Goal: Information Seeking & Learning: Stay updated

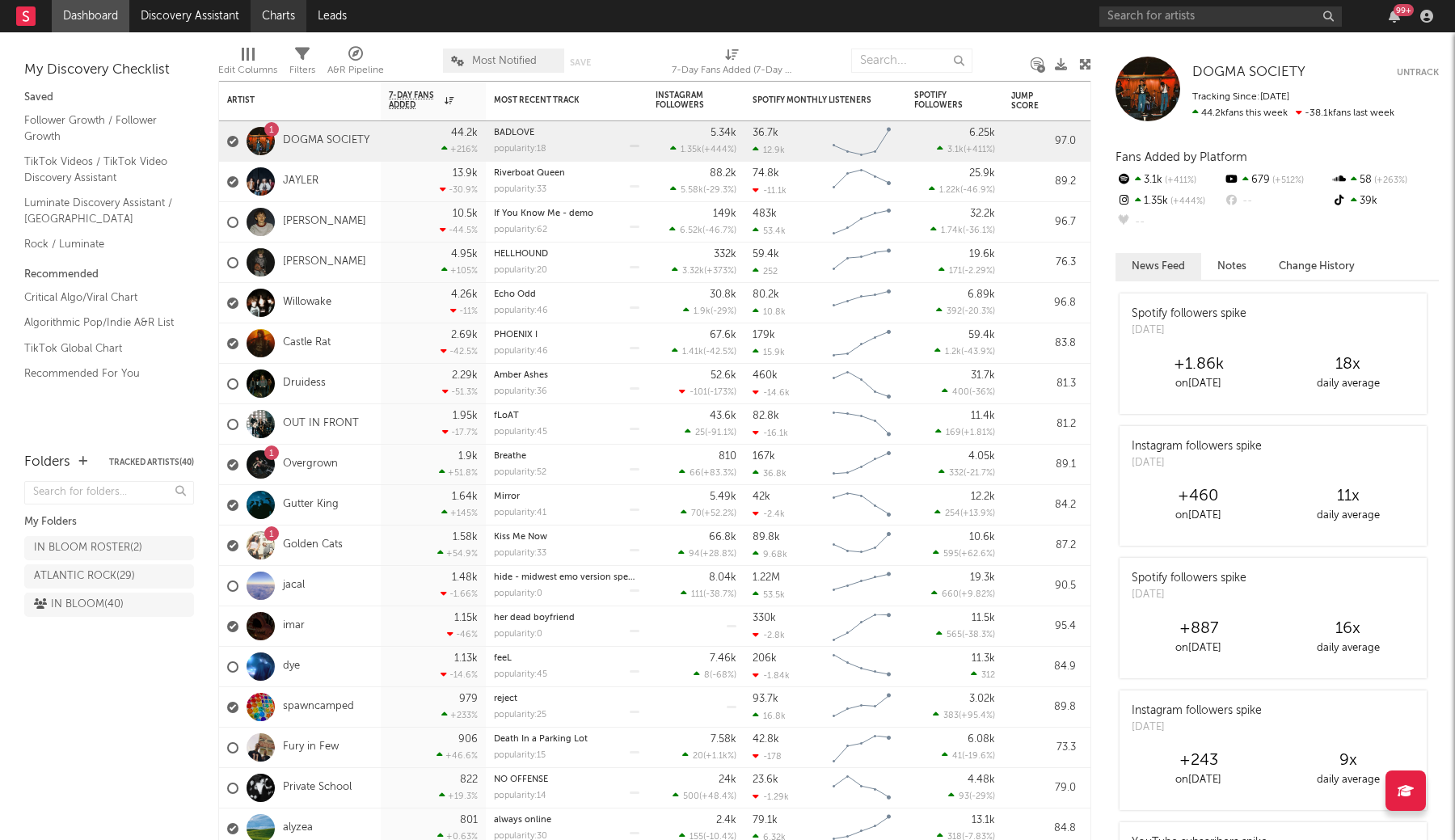
click at [273, 18] on link "Charts" at bounding box center [278, 15] width 56 height 32
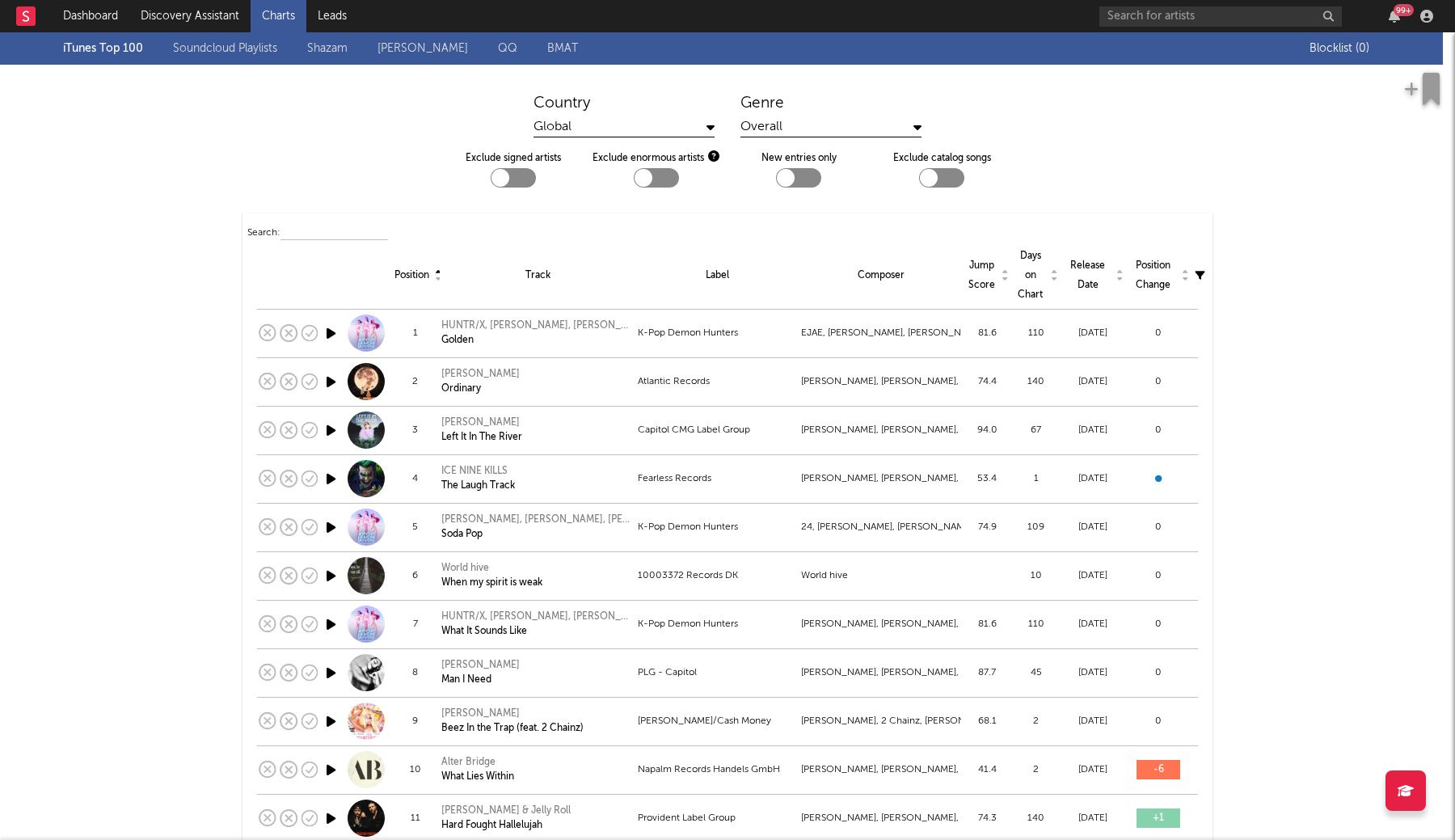
click at [690, 134] on div "Global" at bounding box center [624, 128] width 181 height 20
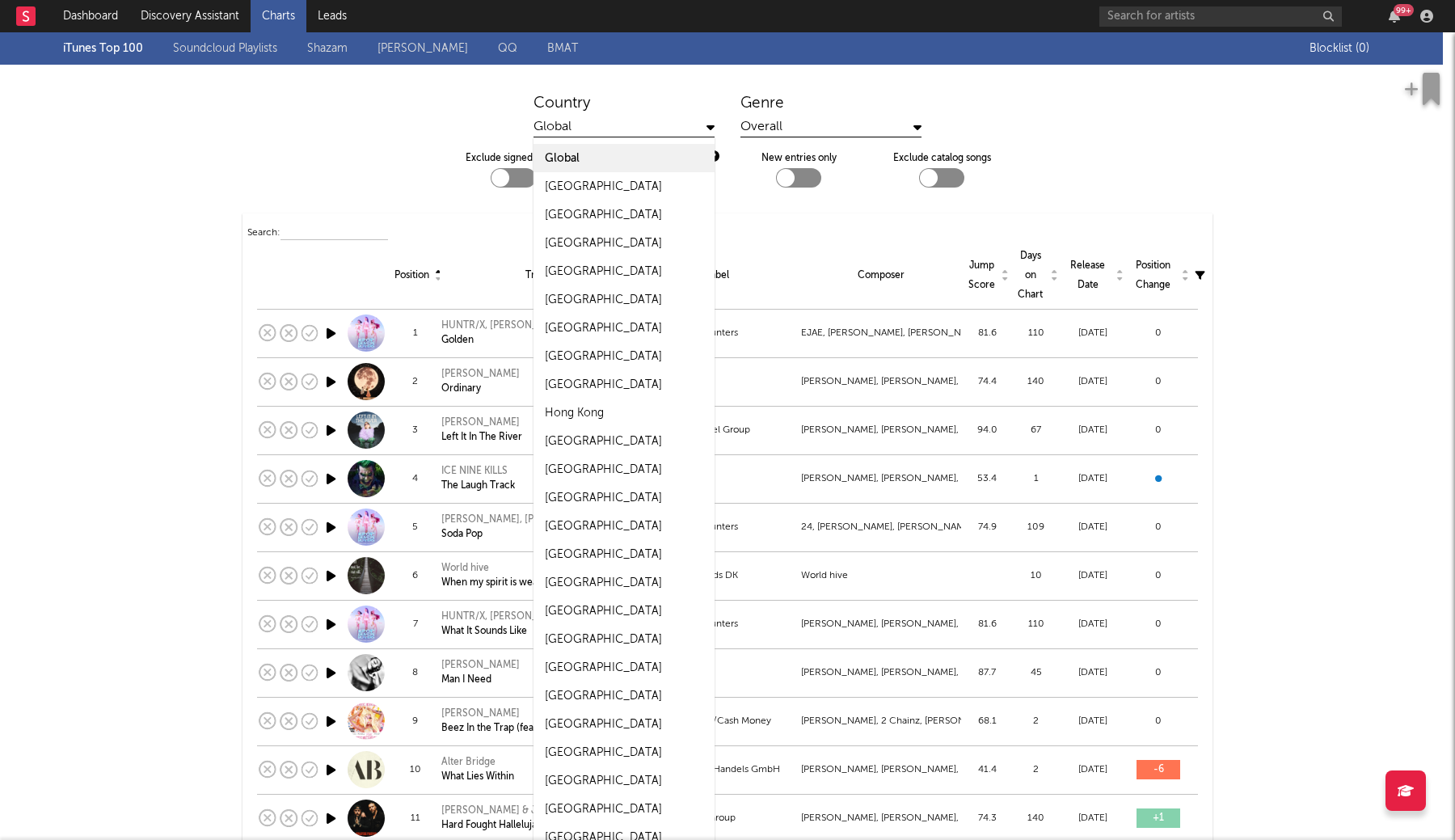
click at [687, 131] on div "Global" at bounding box center [624, 128] width 181 height 20
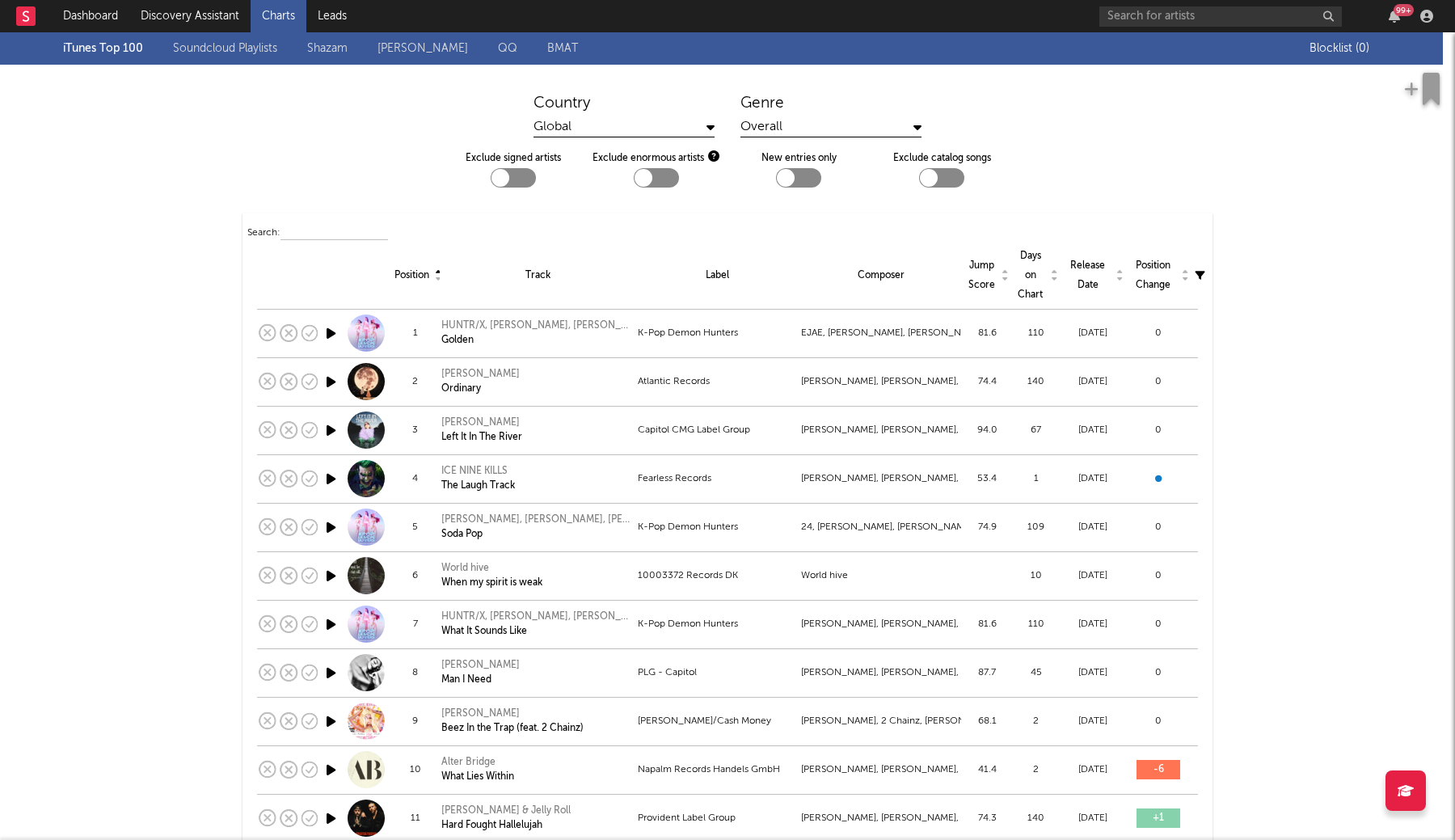
click at [778, 126] on div "Overall" at bounding box center [831, 128] width 181 height 20
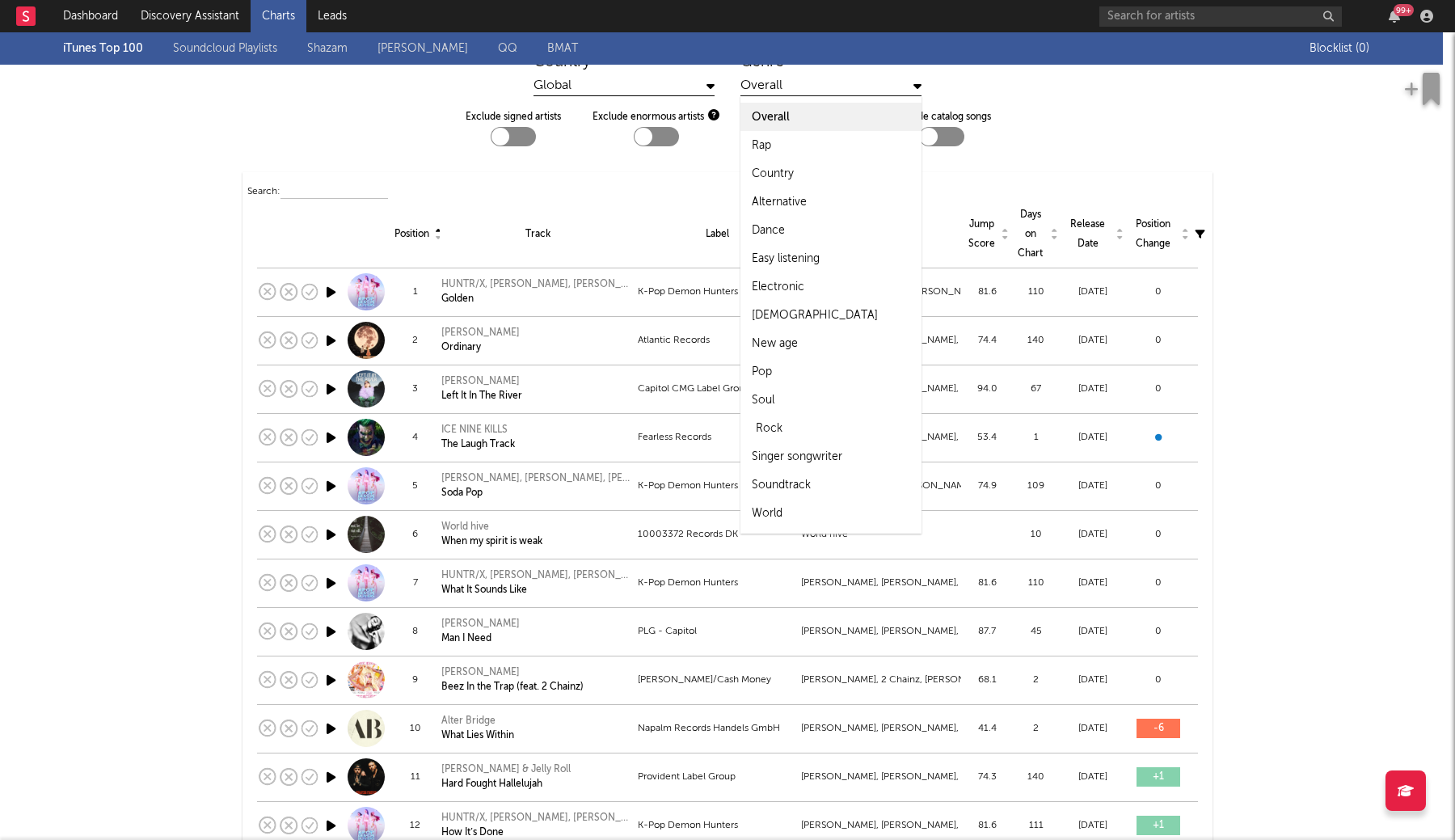
click at [765, 425] on div "Rock" at bounding box center [769, 428] width 26 height 19
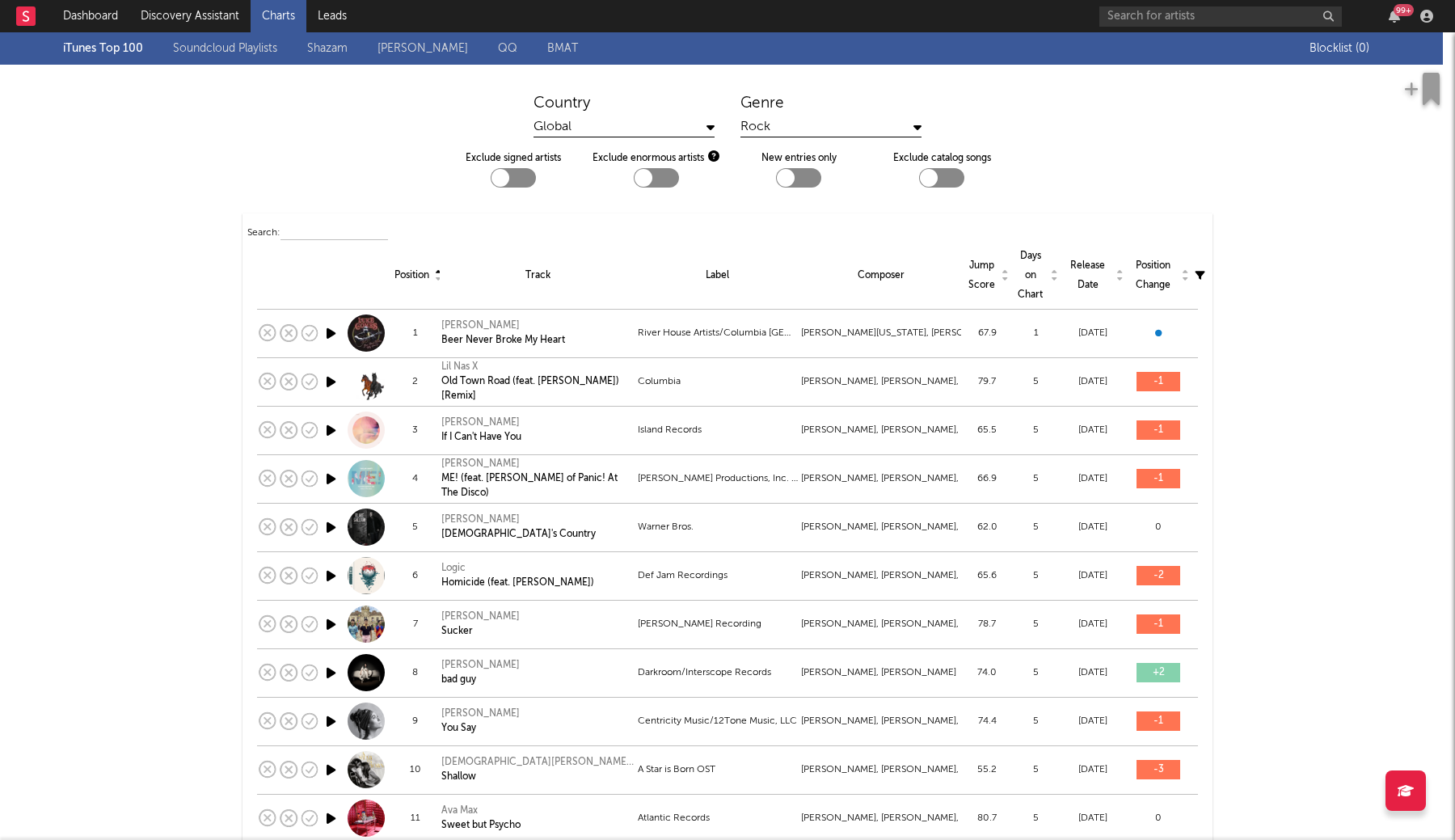
click at [950, 180] on div at bounding box center [942, 178] width 46 height 19
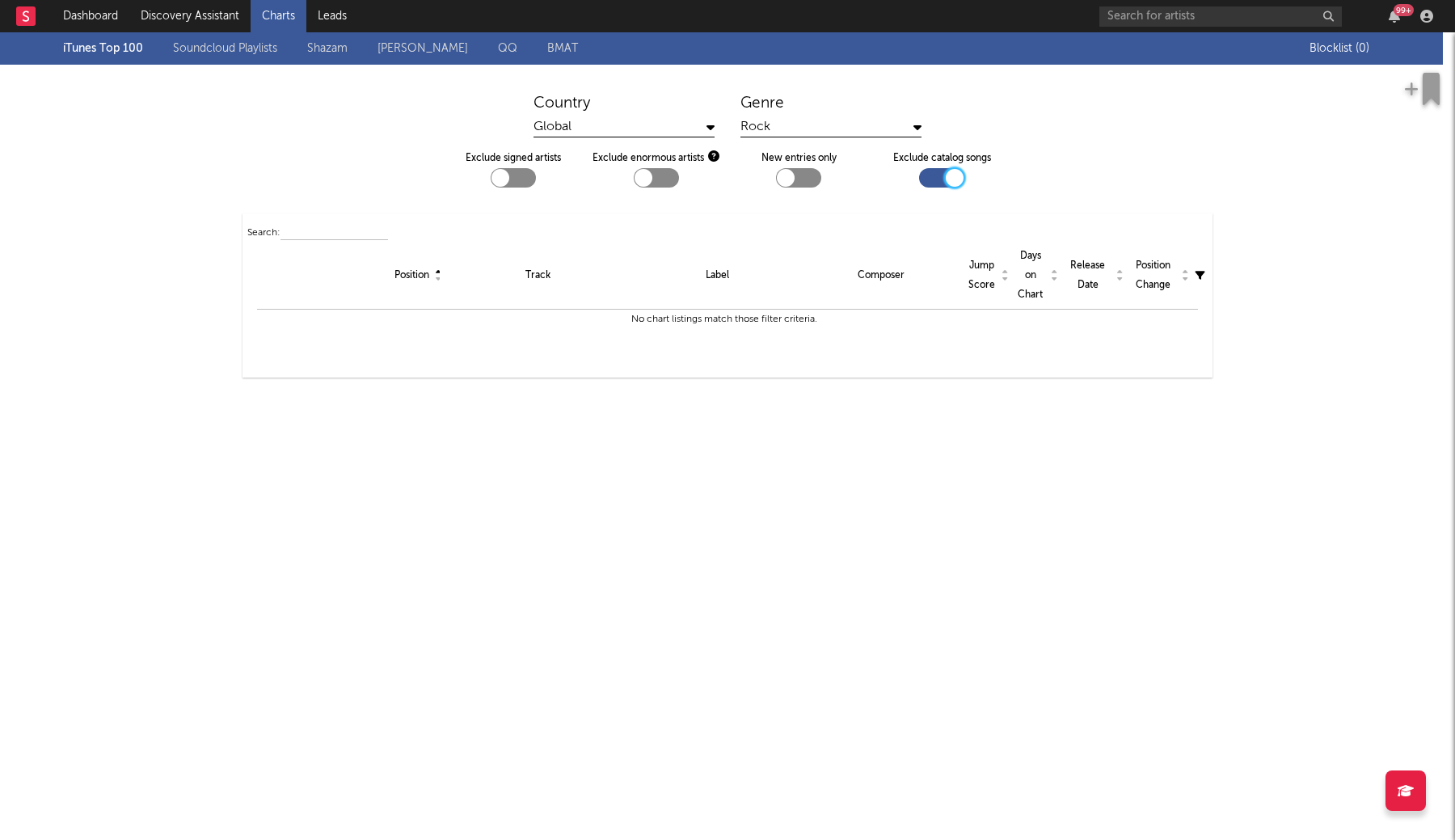
click at [950, 180] on div at bounding box center [955, 178] width 18 height 18
checkbox input "false"
